Goal: Information Seeking & Learning: Understand process/instructions

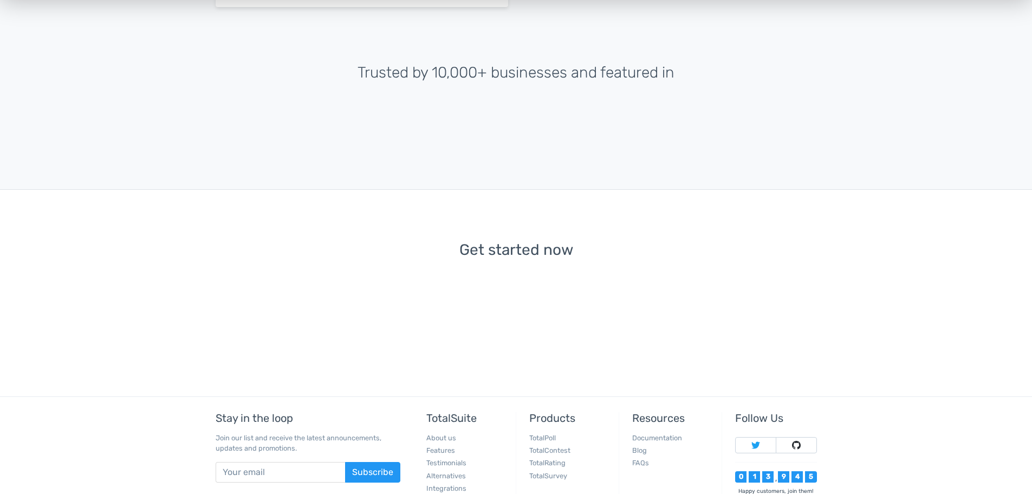
scroll to position [2388, 0]
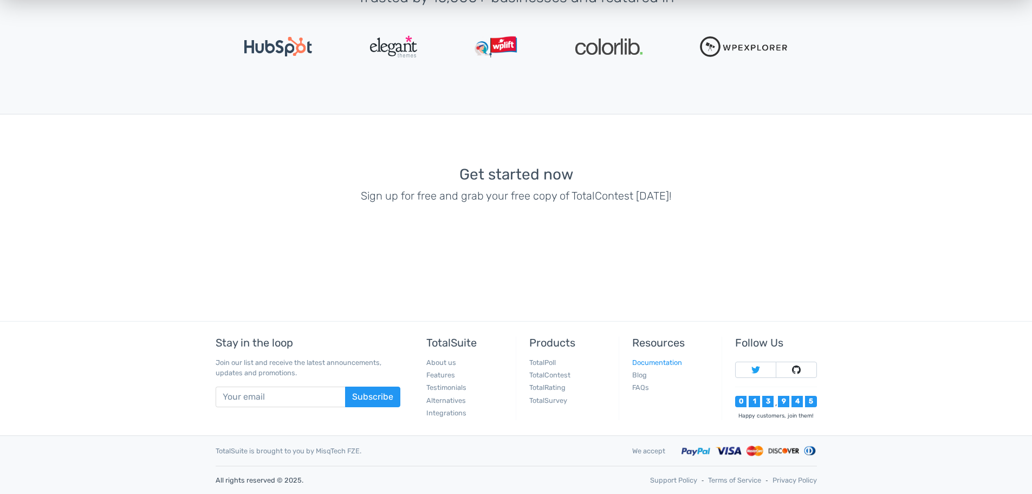
click at [650, 359] on link "Documentation" at bounding box center [657, 362] width 50 height 8
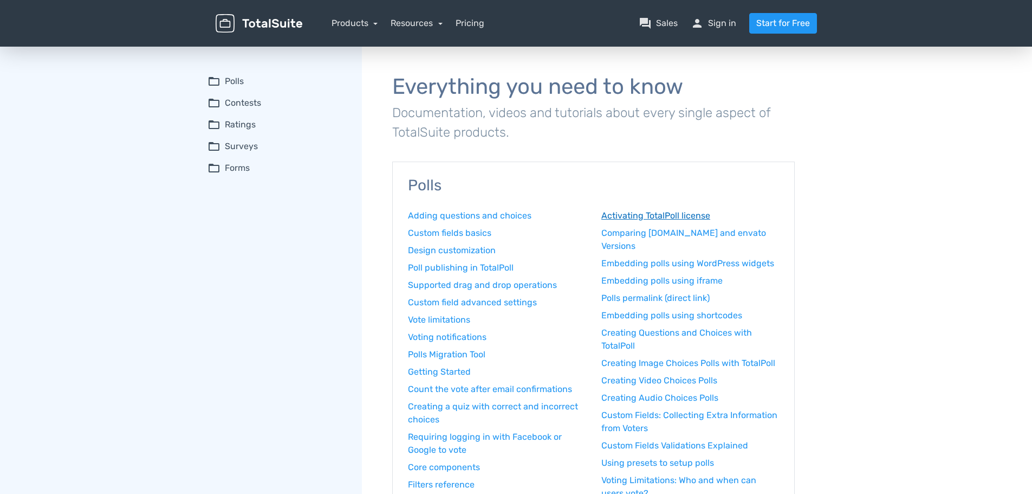
click at [673, 218] on link "Activating TotalPoll license" at bounding box center [690, 215] width 178 height 13
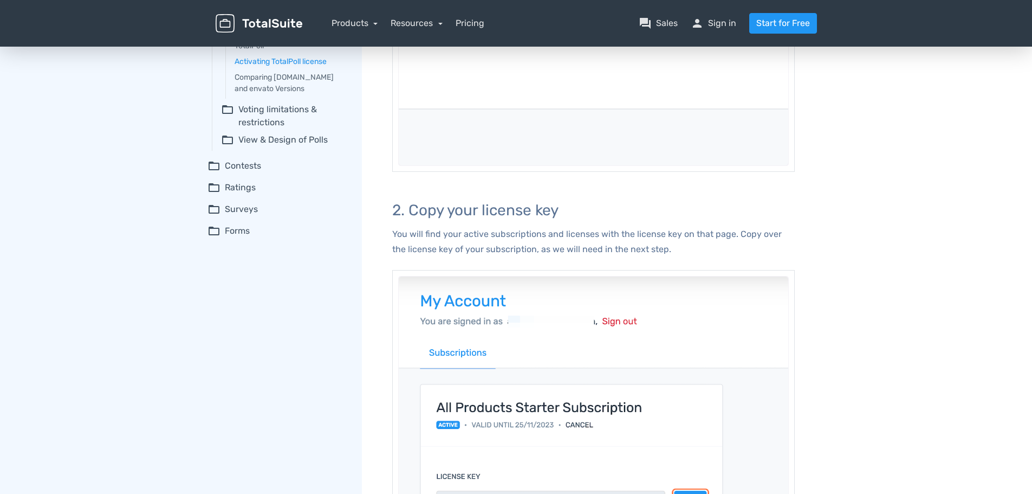
scroll to position [271, 0]
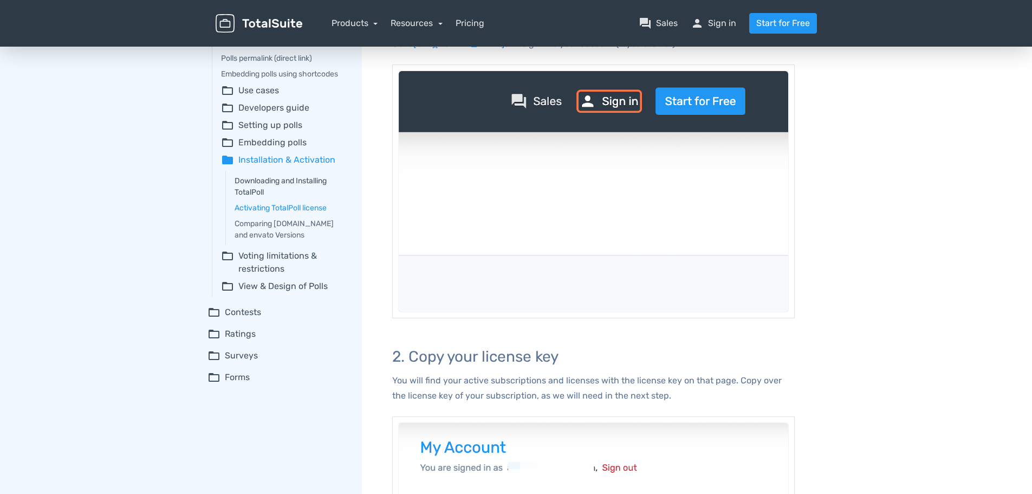
click at [315, 192] on link "Downloading and Installing TotalPoll" at bounding box center [291, 186] width 112 height 23
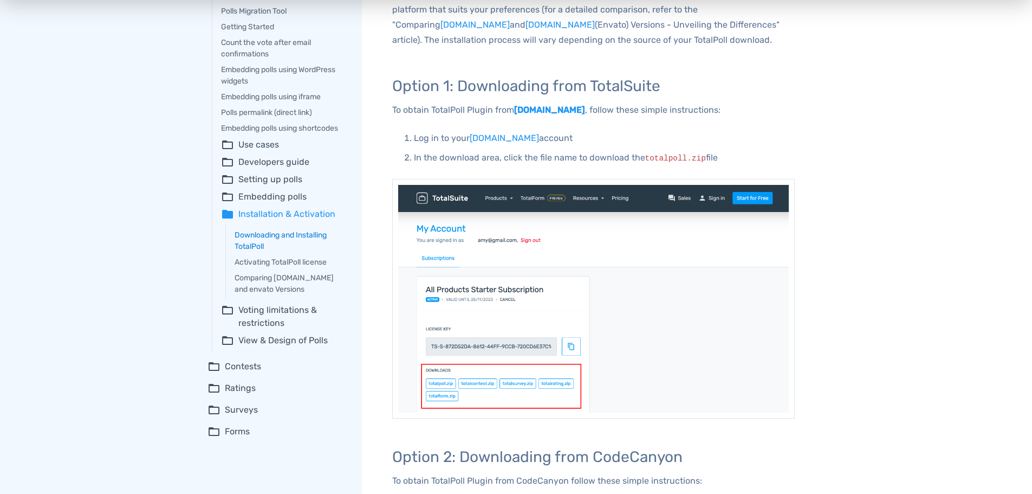
scroll to position [271, 0]
